Goal: Information Seeking & Learning: Learn about a topic

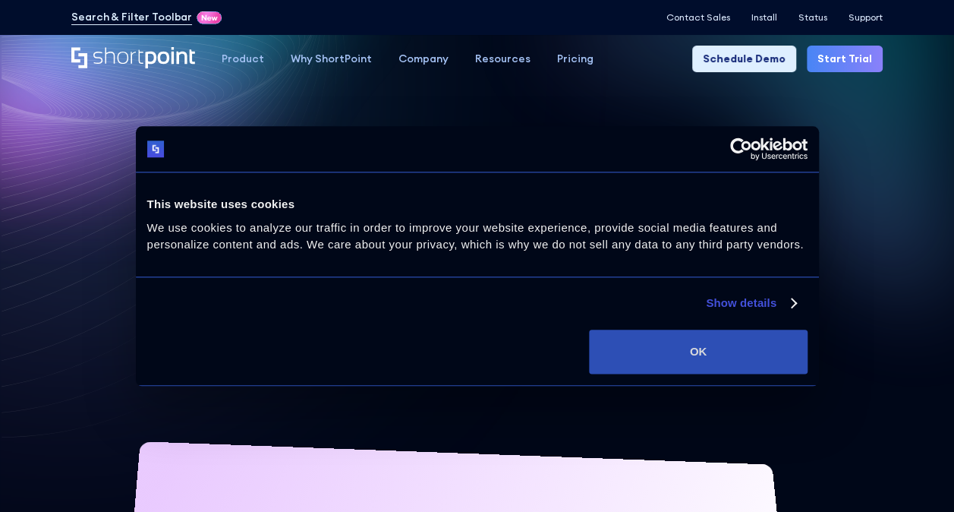
click at [647, 355] on button "OK" at bounding box center [698, 351] width 218 height 44
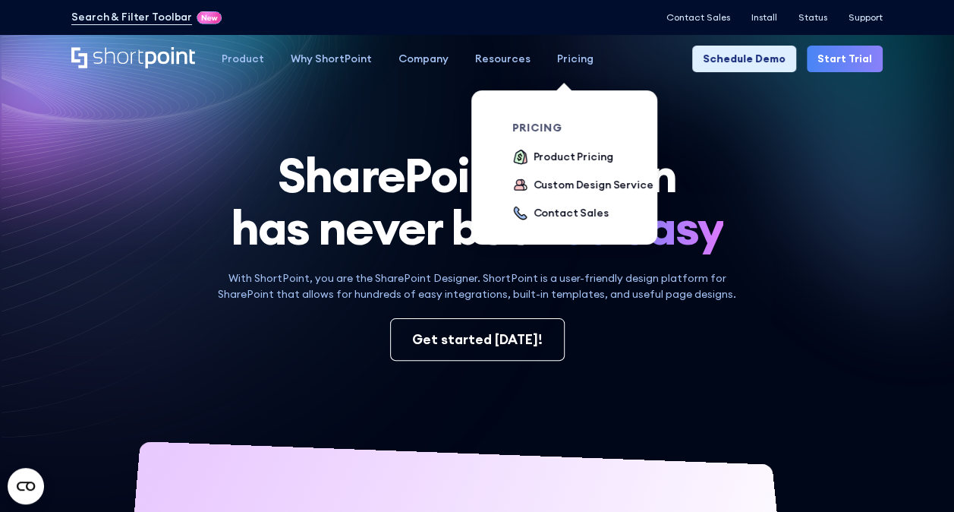
click at [574, 61] on div "Pricing" at bounding box center [575, 59] width 36 height 16
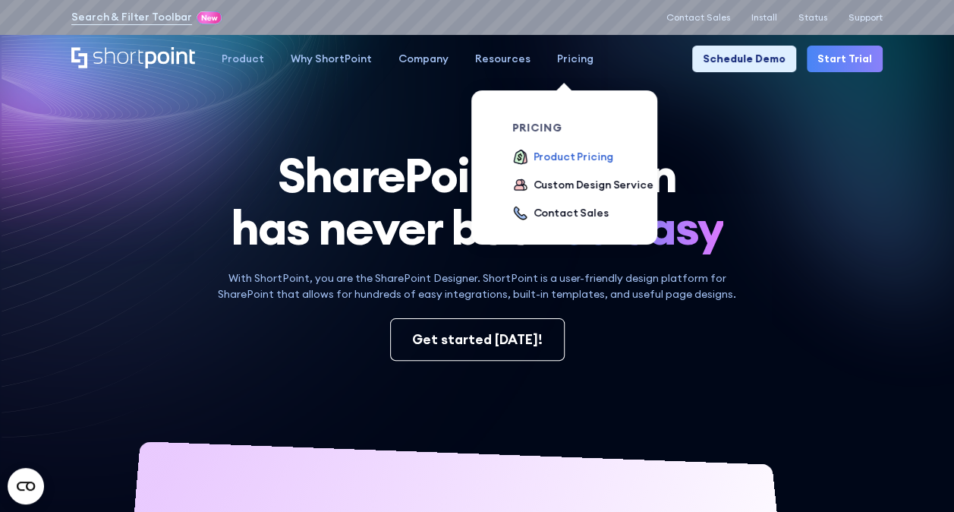
click at [537, 153] on div "Product Pricing" at bounding box center [574, 157] width 80 height 16
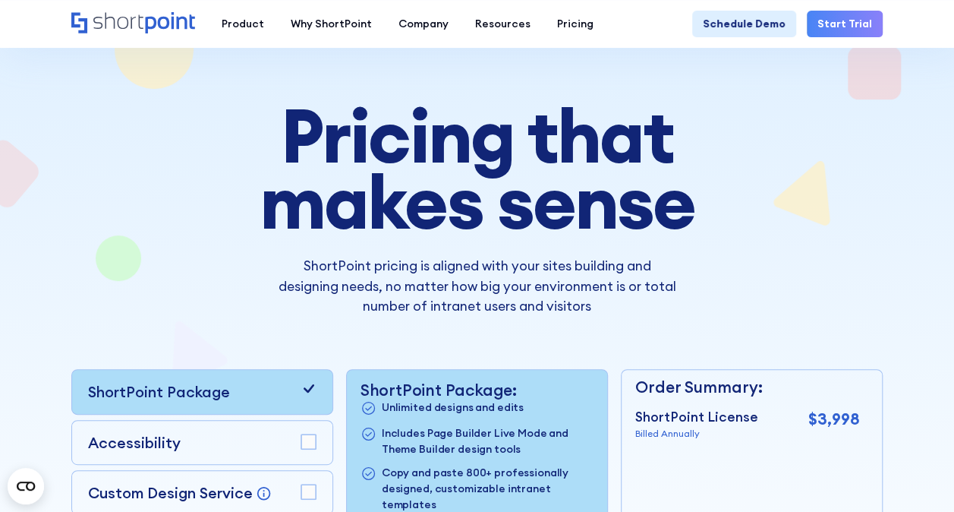
scroll to position [61, 0]
